Goal: Transaction & Acquisition: Purchase product/service

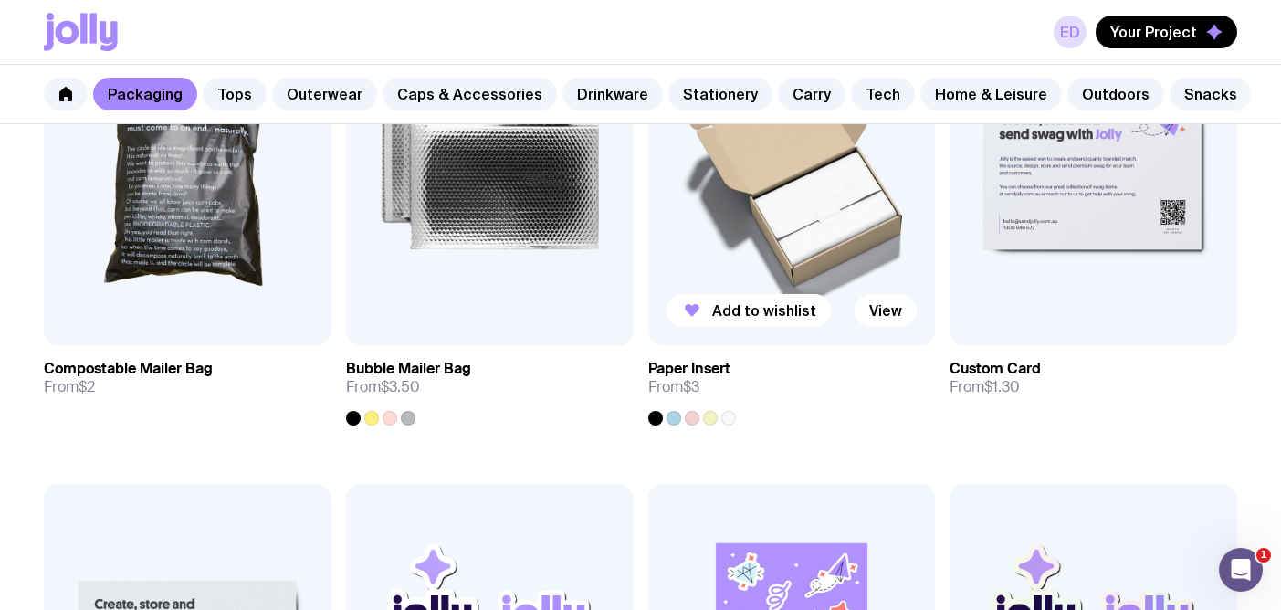
scroll to position [1390, 0]
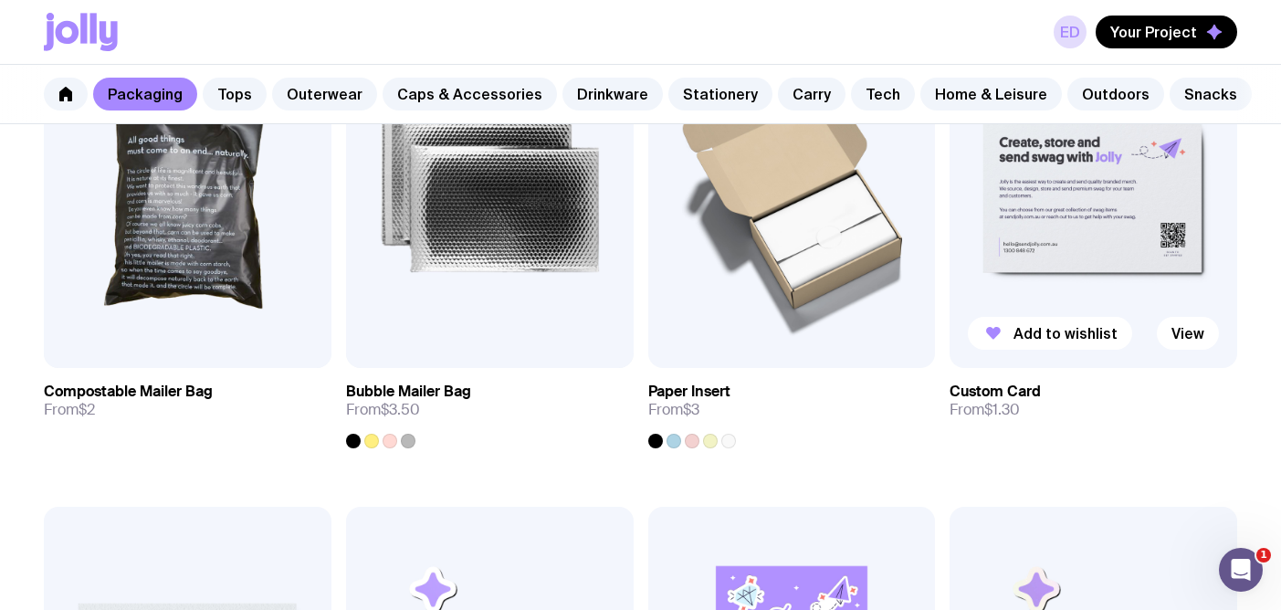
click at [1106, 276] on img at bounding box center [1093, 195] width 288 height 345
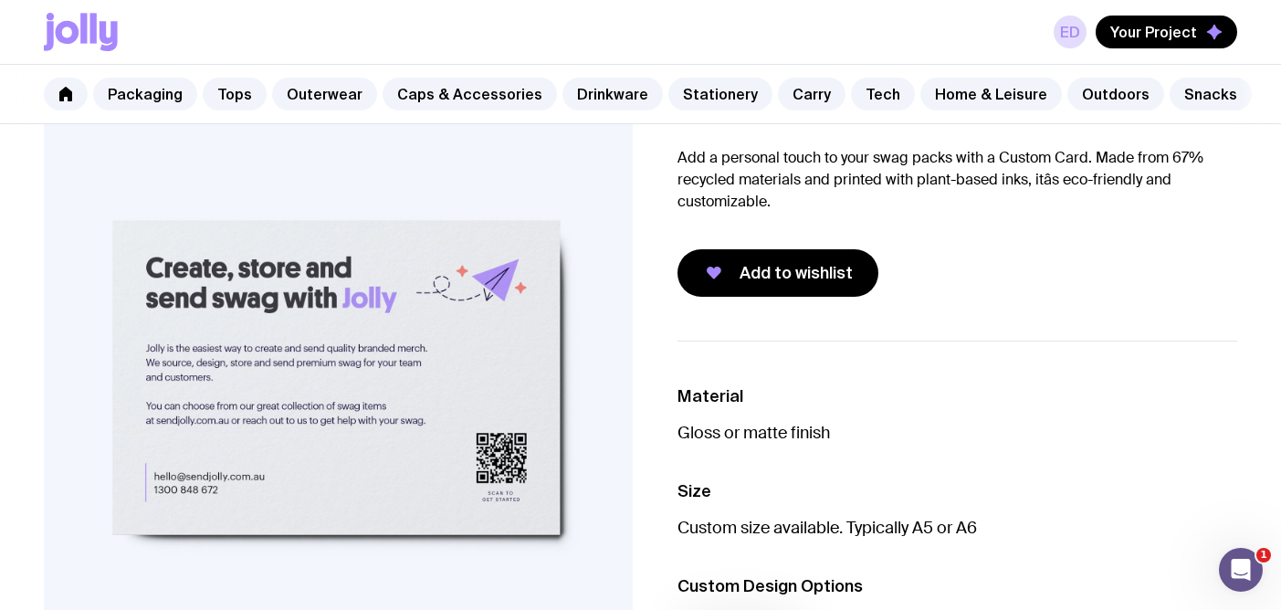
scroll to position [128, 0]
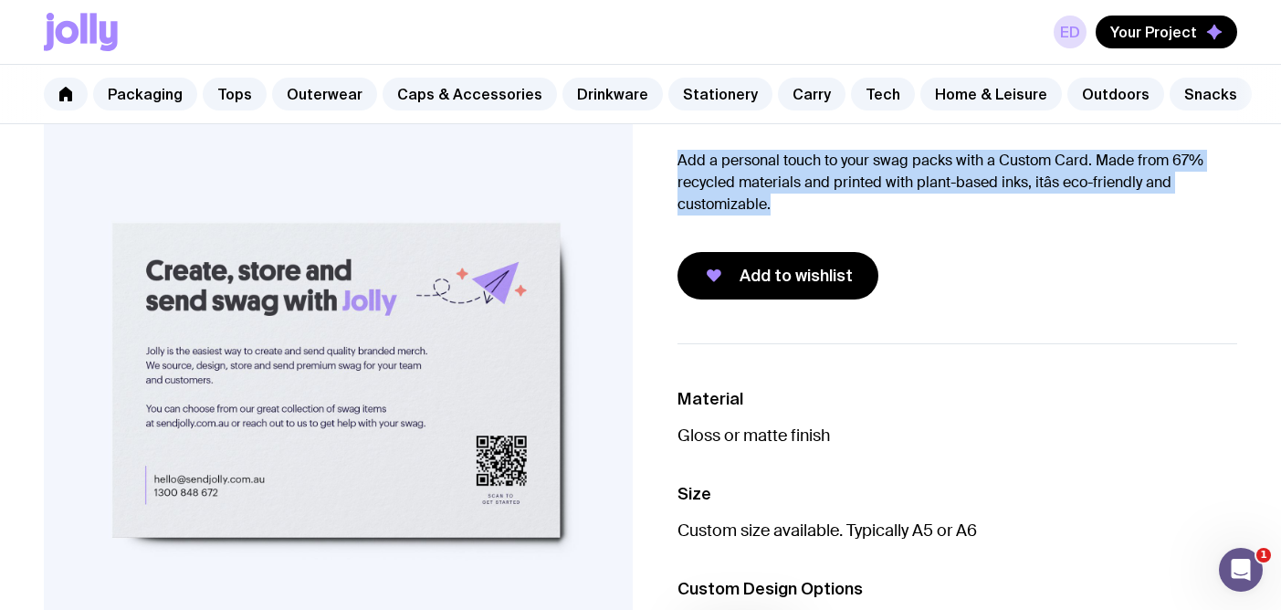
drag, startPoint x: 676, startPoint y: 166, endPoint x: 809, endPoint y: 212, distance: 140.0
click at [809, 212] on p "Add a personal touch to your swag packs with a Custom Card. Made from 67% recyc…" at bounding box center [957, 183] width 560 height 66
click at [808, 212] on p "Add a personal touch to your swag packs with a Custom Card. Made from 67% recyc…" at bounding box center [957, 183] width 560 height 66
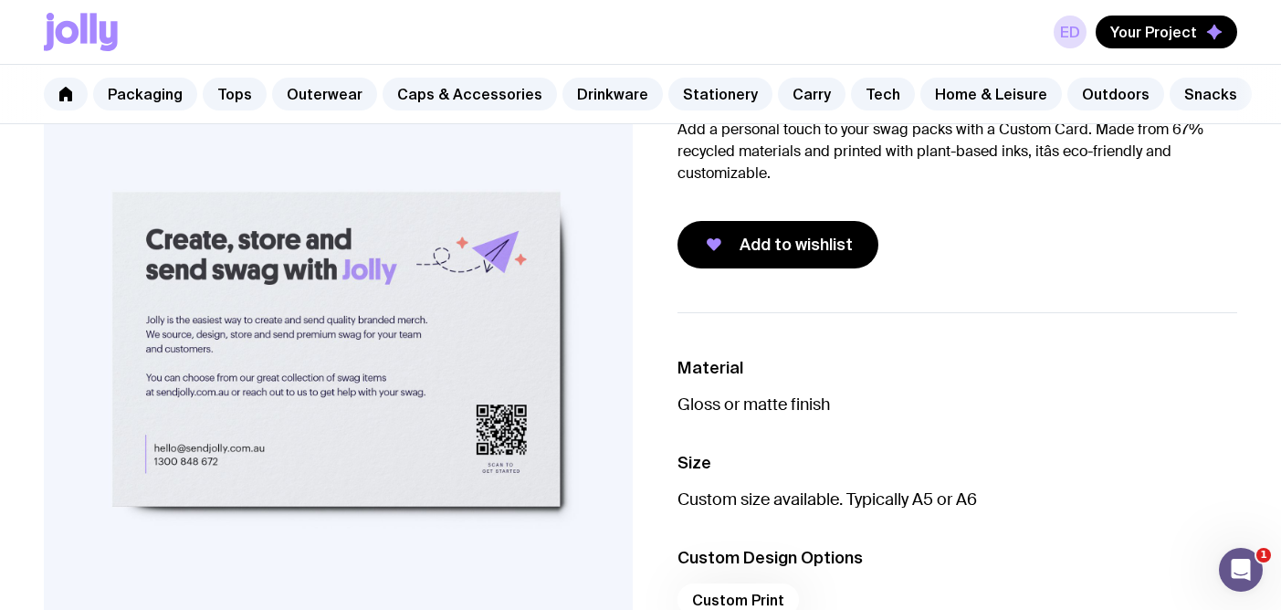
scroll to position [158, 0]
